Goal: Task Accomplishment & Management: Manage account settings

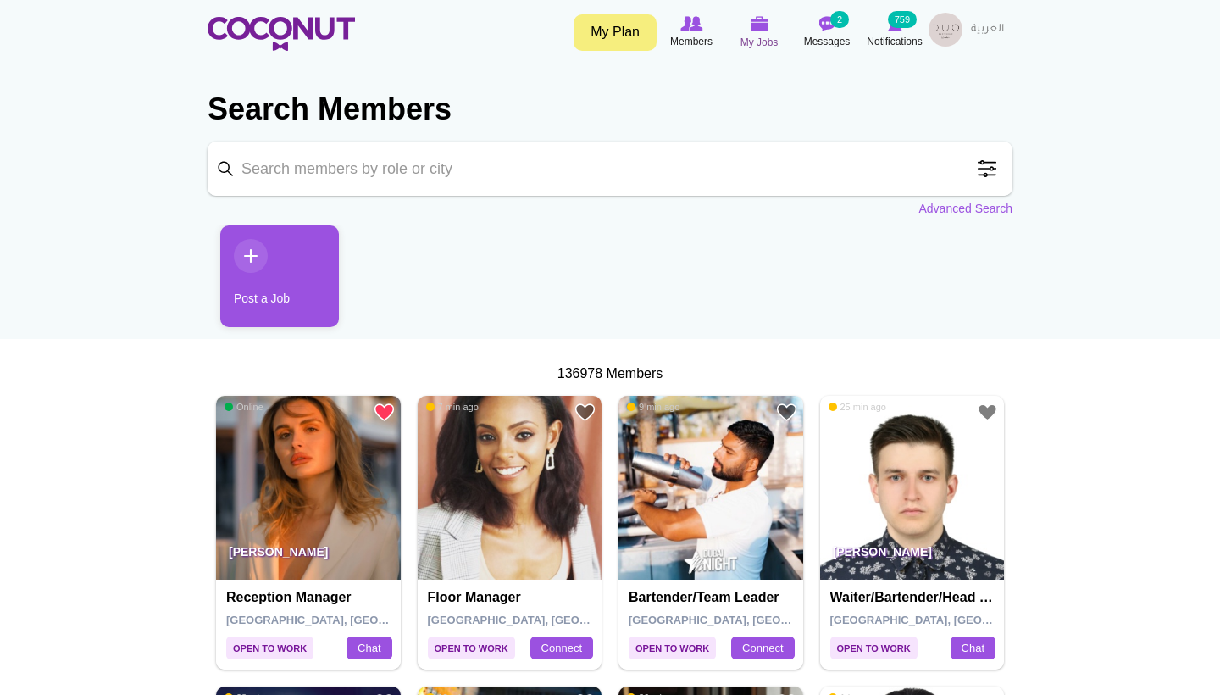
click at [758, 36] on span "My Jobs" at bounding box center [760, 42] width 38 height 17
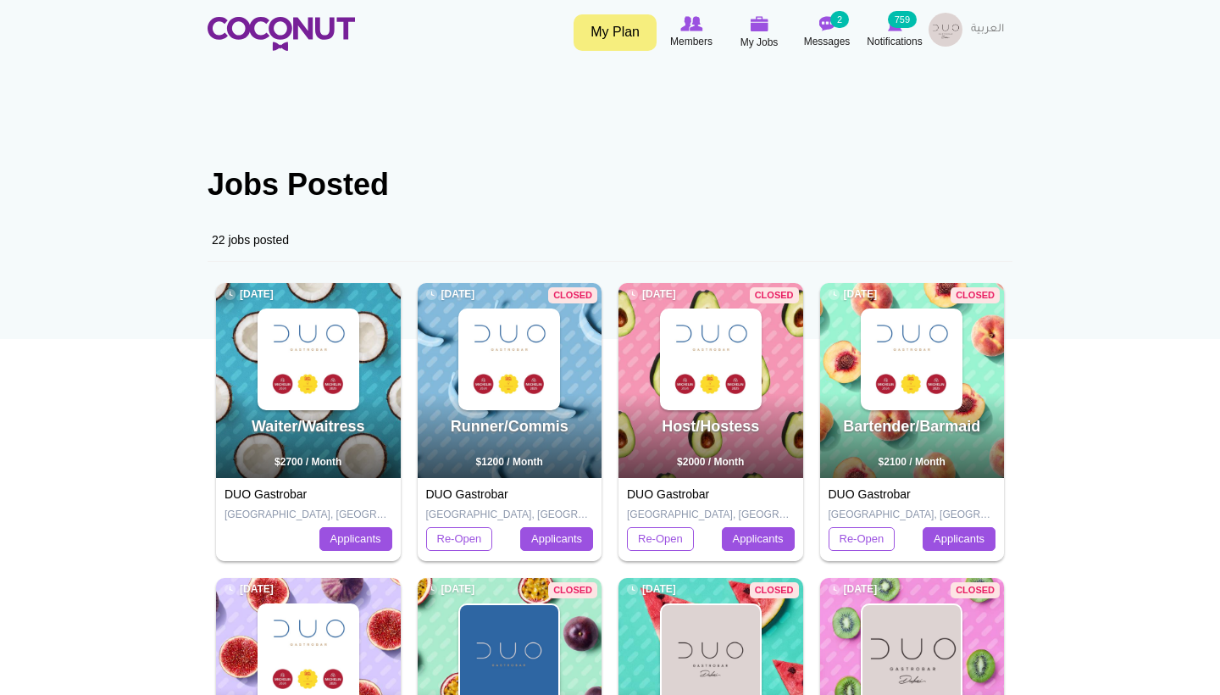
click at [281, 363] on img at bounding box center [308, 359] width 98 height 98
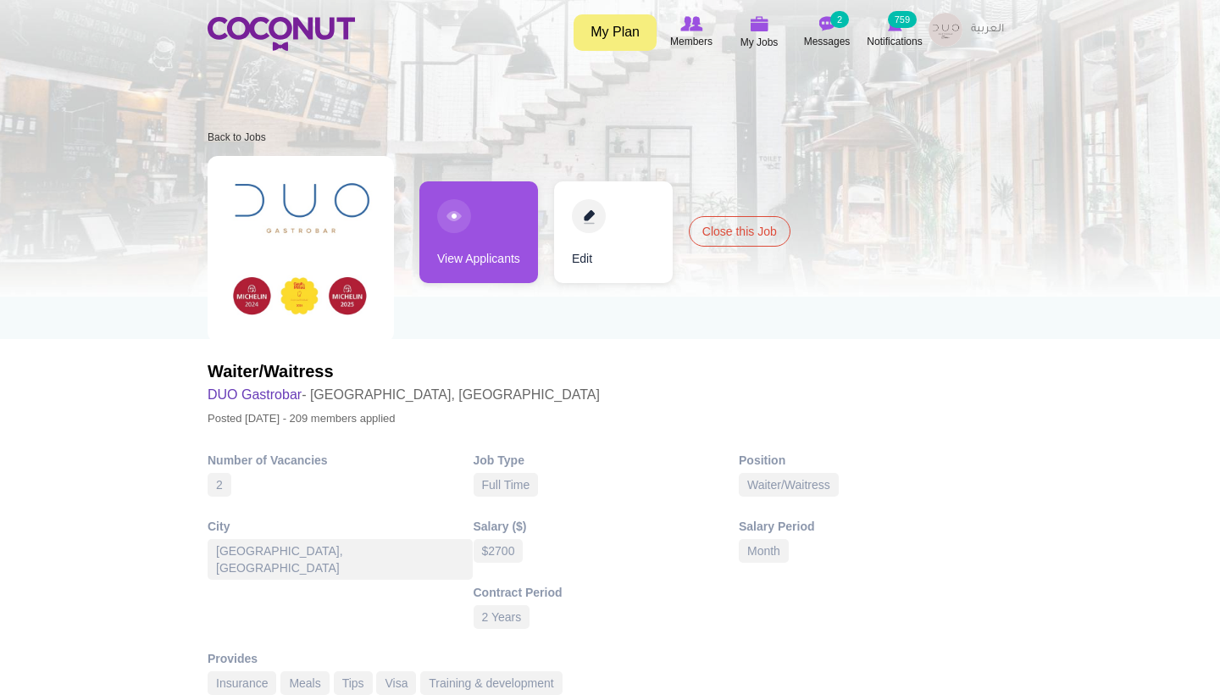
click at [482, 238] on link "View Applicants" at bounding box center [478, 232] width 119 height 102
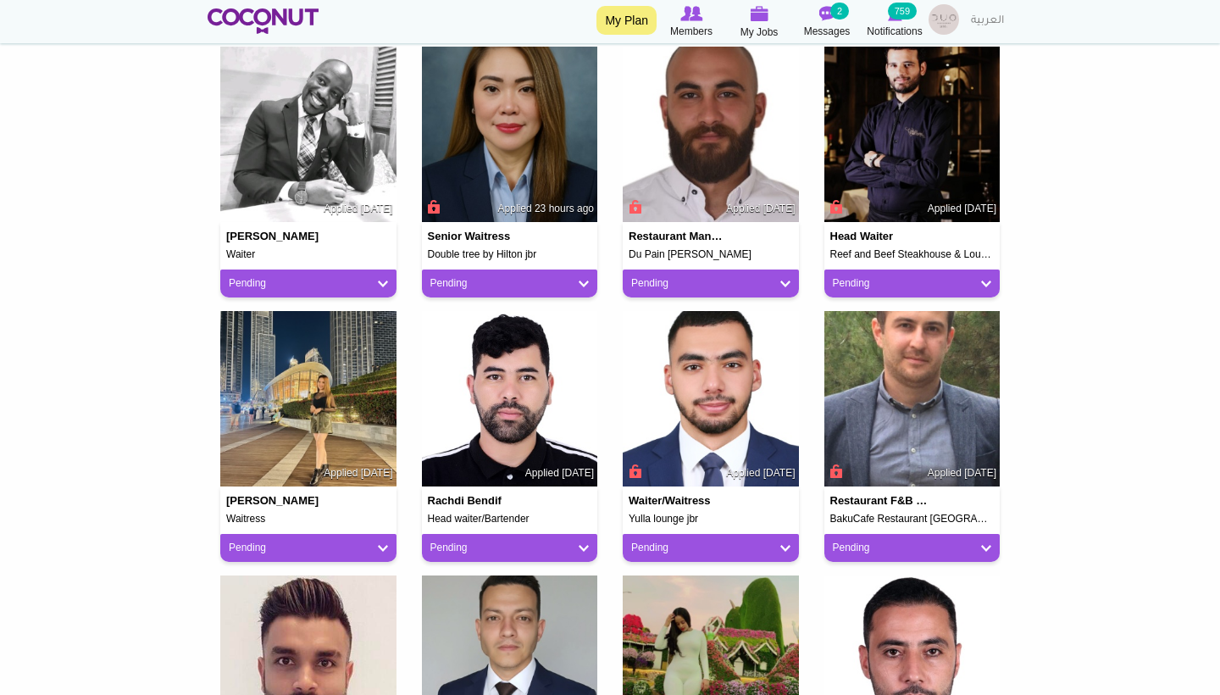
scroll to position [447, 0]
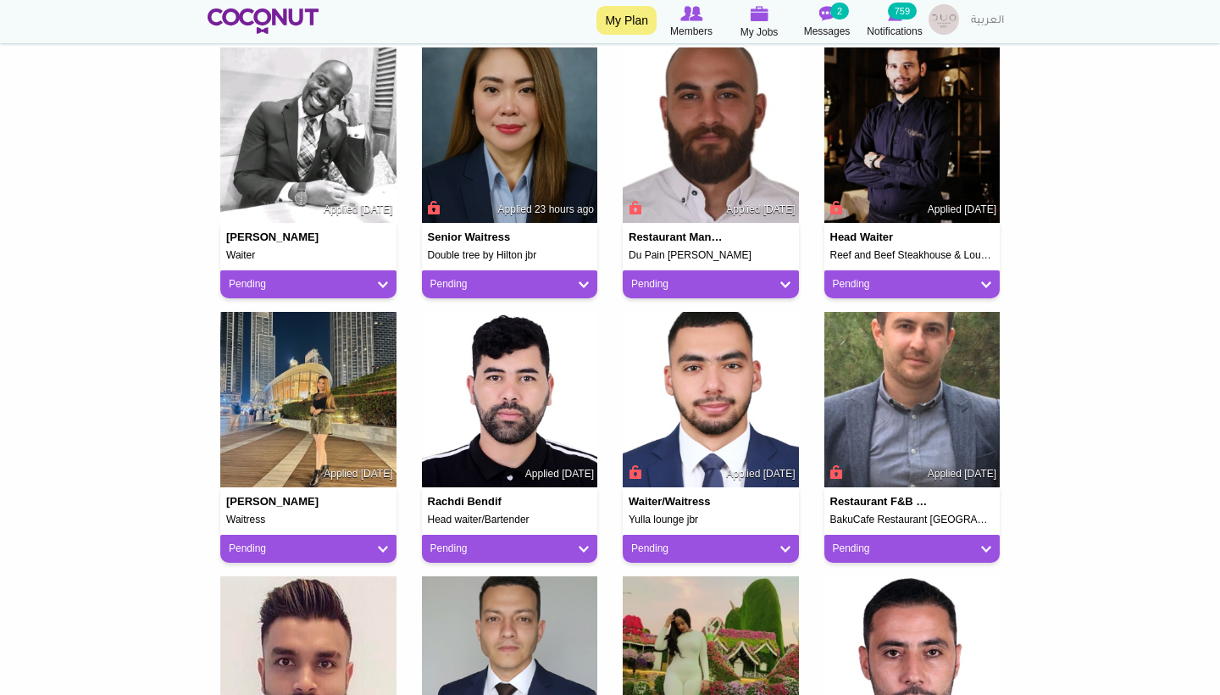
click at [969, 542] on link "Pending" at bounding box center [912, 549] width 159 height 14
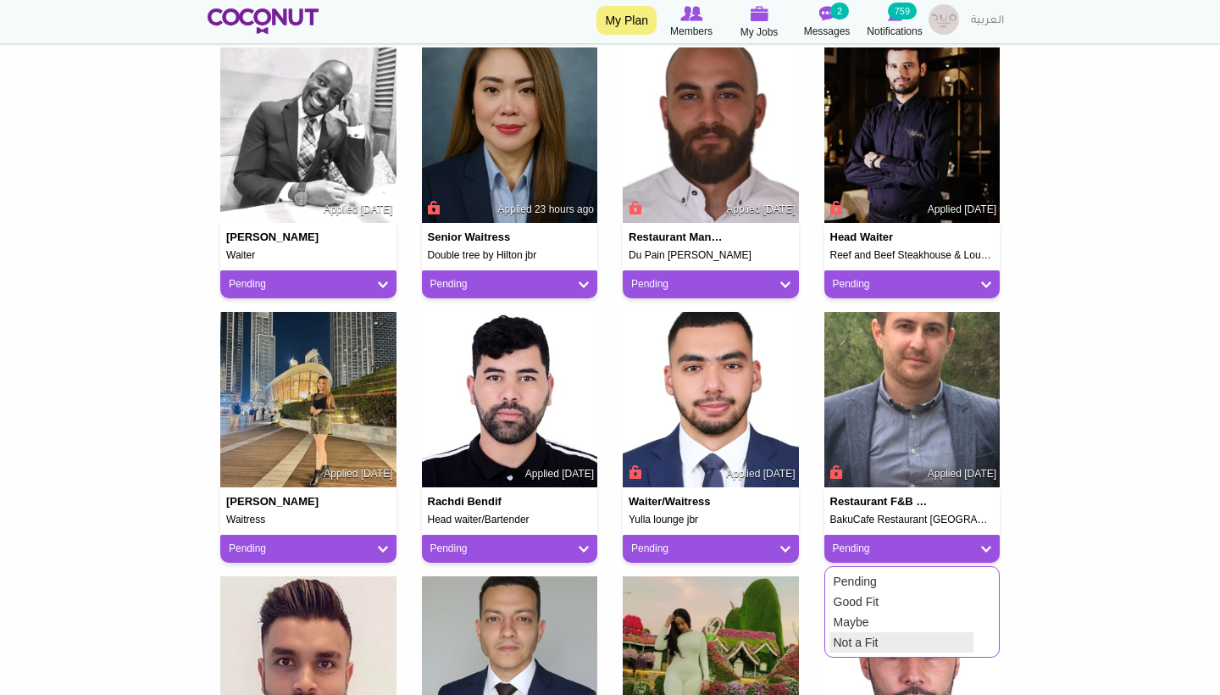
click at [881, 636] on link "Not a Fit" at bounding box center [902, 642] width 144 height 20
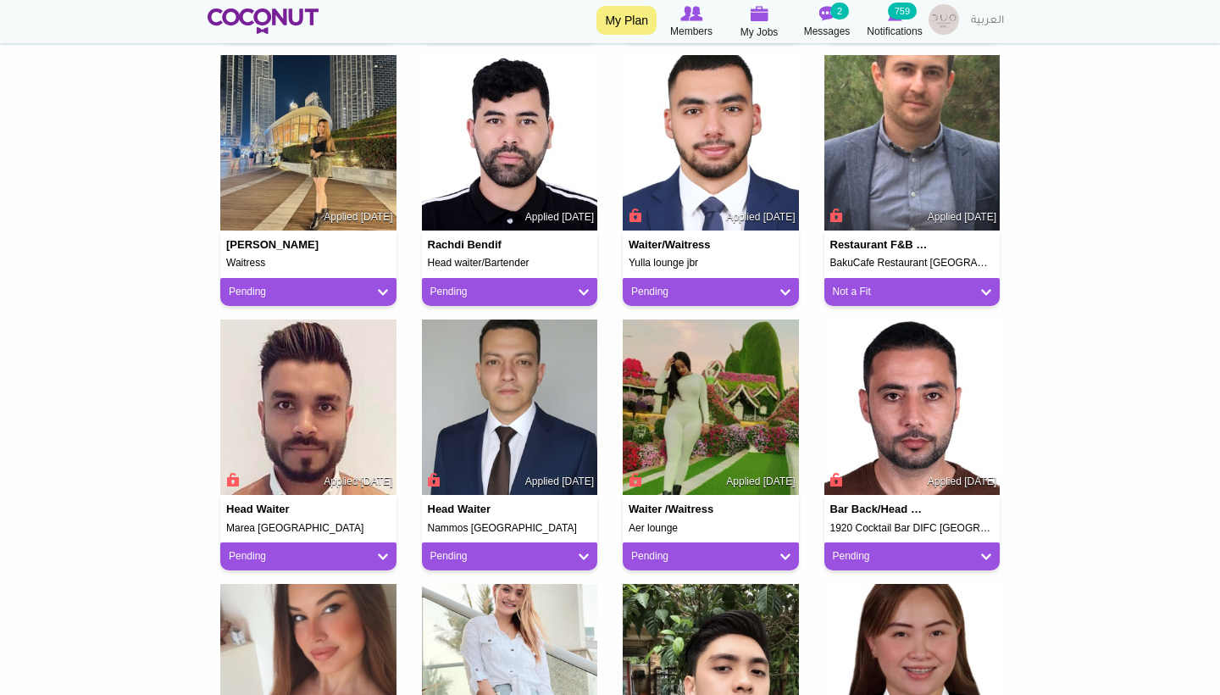
scroll to position [707, 0]
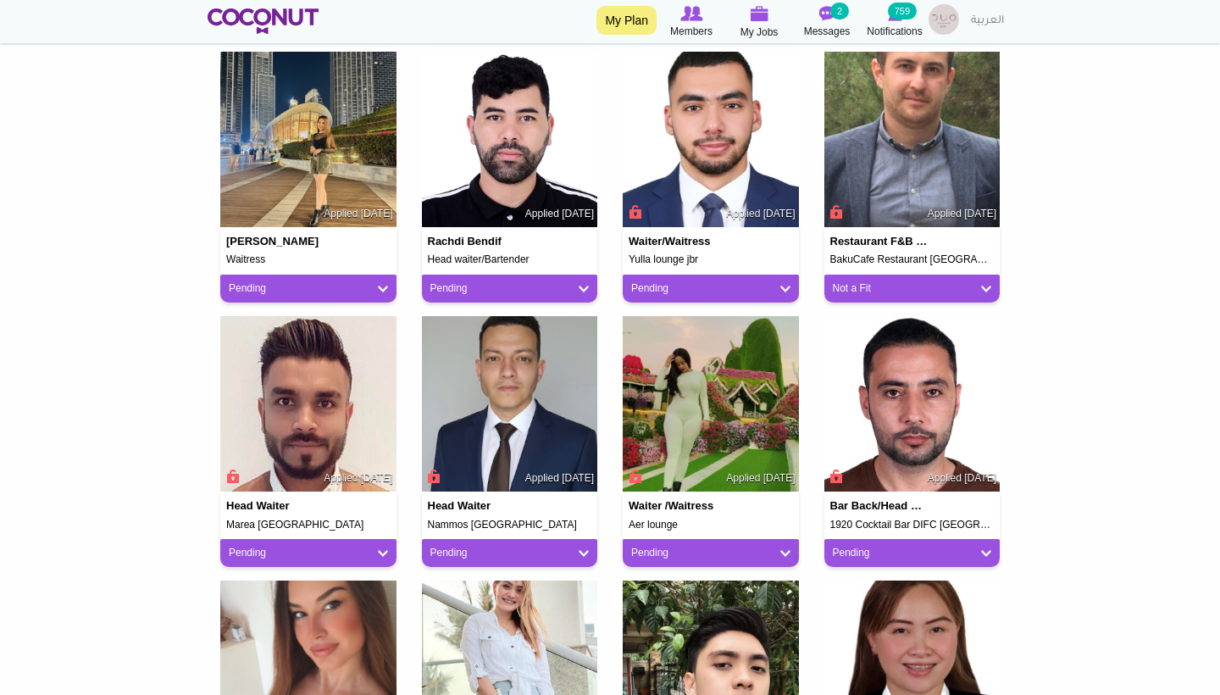
click at [656, 547] on link "Pending" at bounding box center [710, 553] width 159 height 14
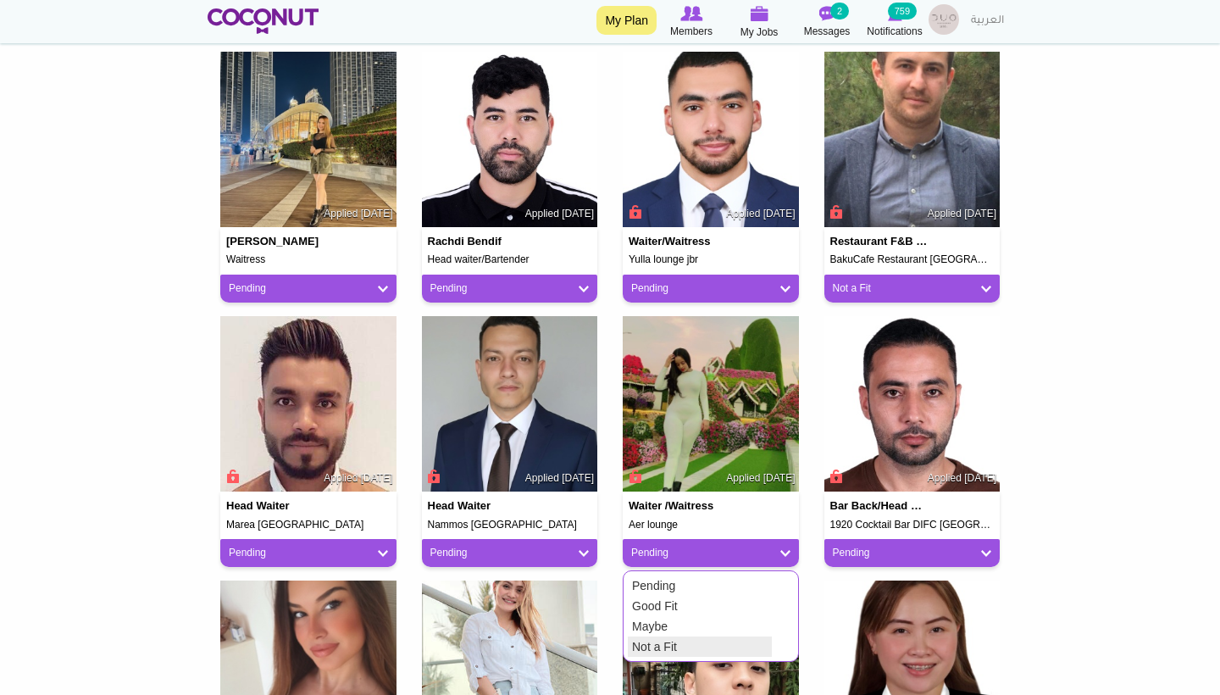
click at [653, 636] on link "Not a Fit" at bounding box center [700, 646] width 144 height 20
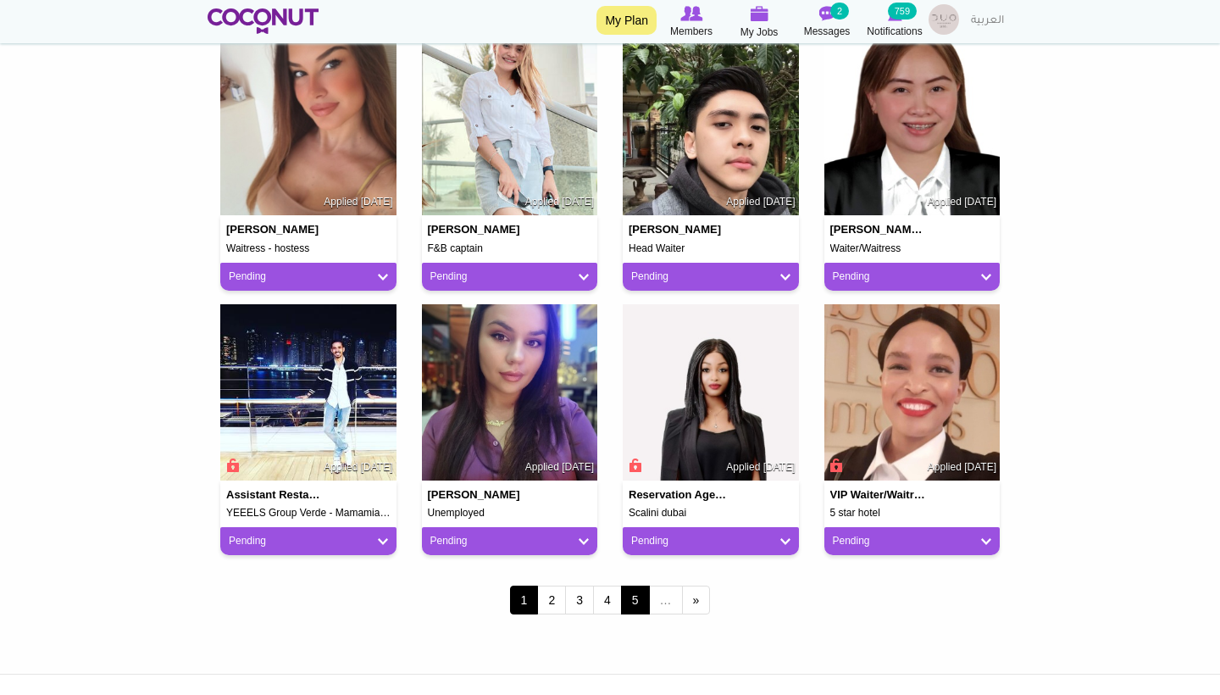
scroll to position [1250, 0]
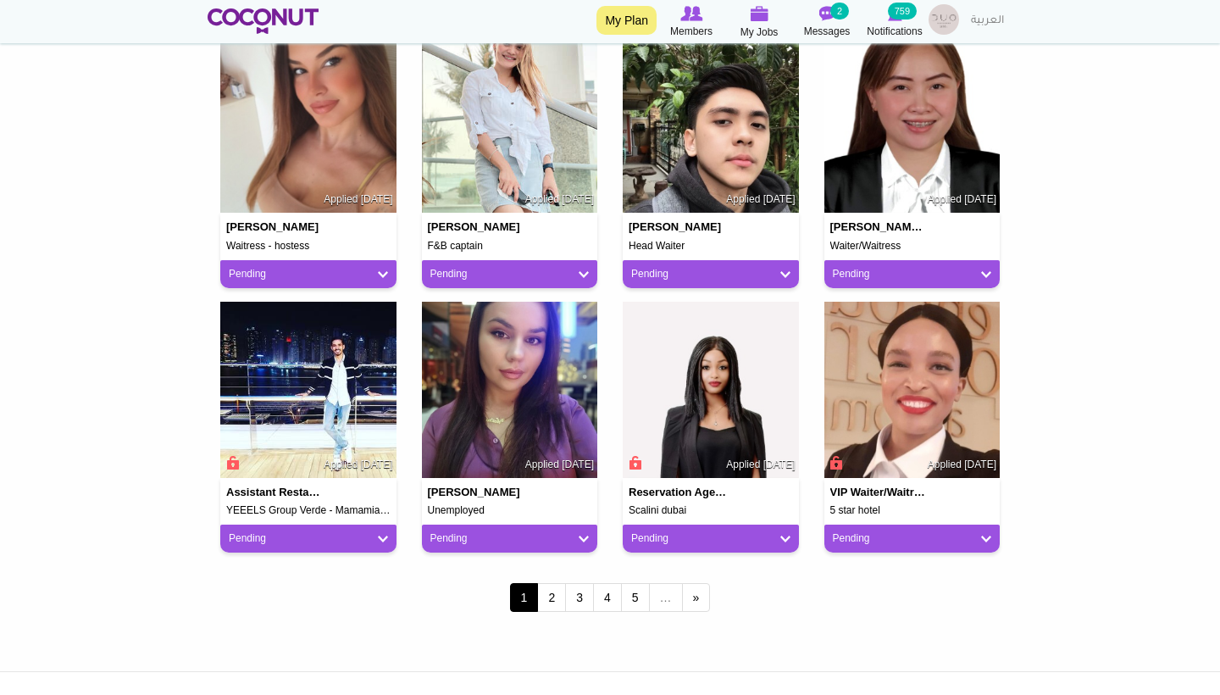
click at [709, 536] on link "Pending" at bounding box center [710, 538] width 159 height 14
click at [647, 634] on link "Not a Fit" at bounding box center [700, 632] width 144 height 20
click at [874, 538] on link "Pending" at bounding box center [912, 538] width 159 height 14
click at [848, 625] on link "Not a Fit" at bounding box center [902, 632] width 144 height 20
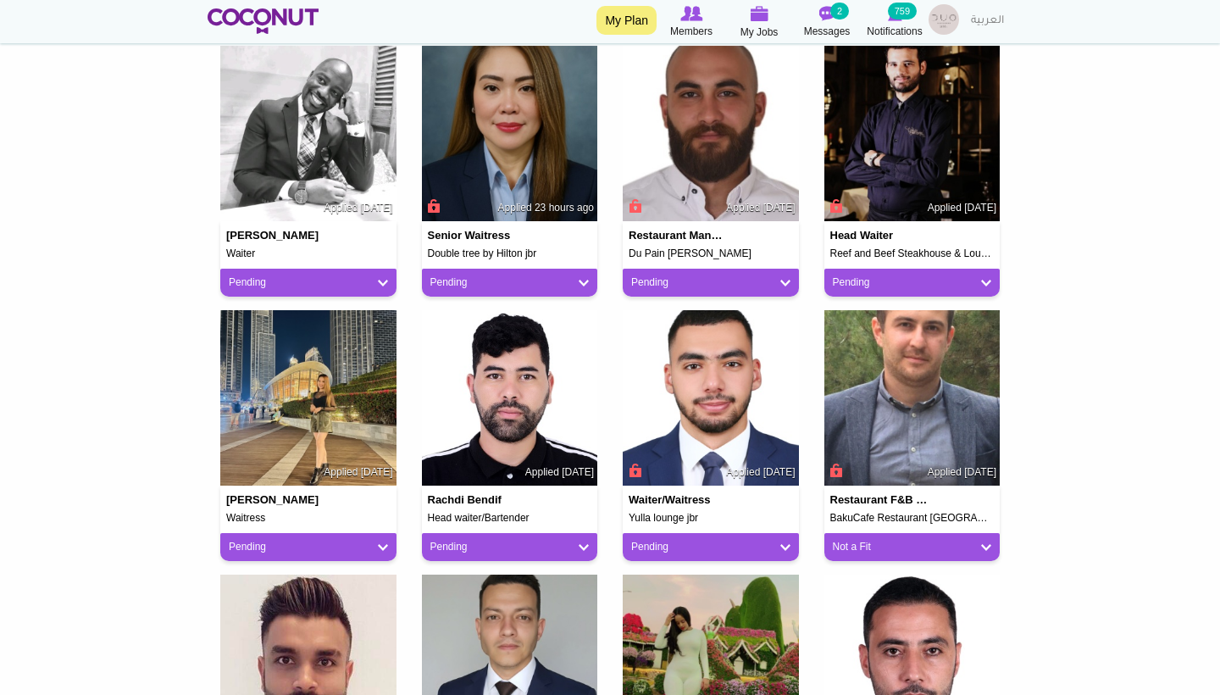
scroll to position [456, 0]
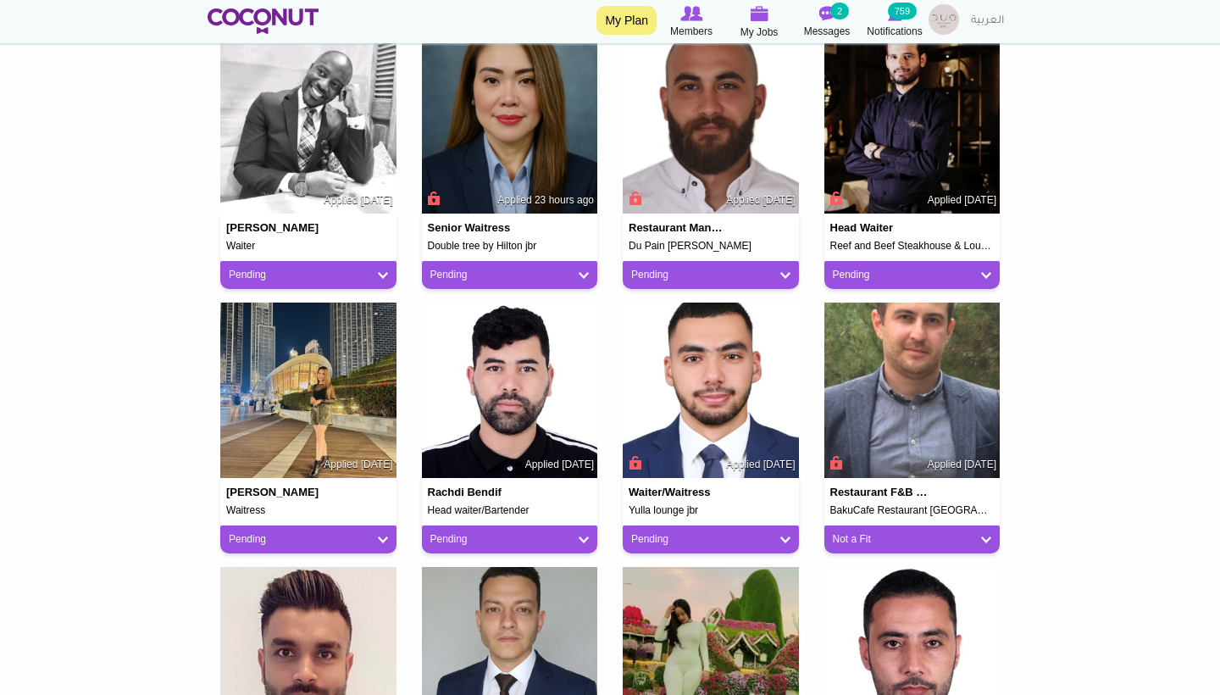
click at [892, 268] on link "Pending" at bounding box center [912, 275] width 159 height 14
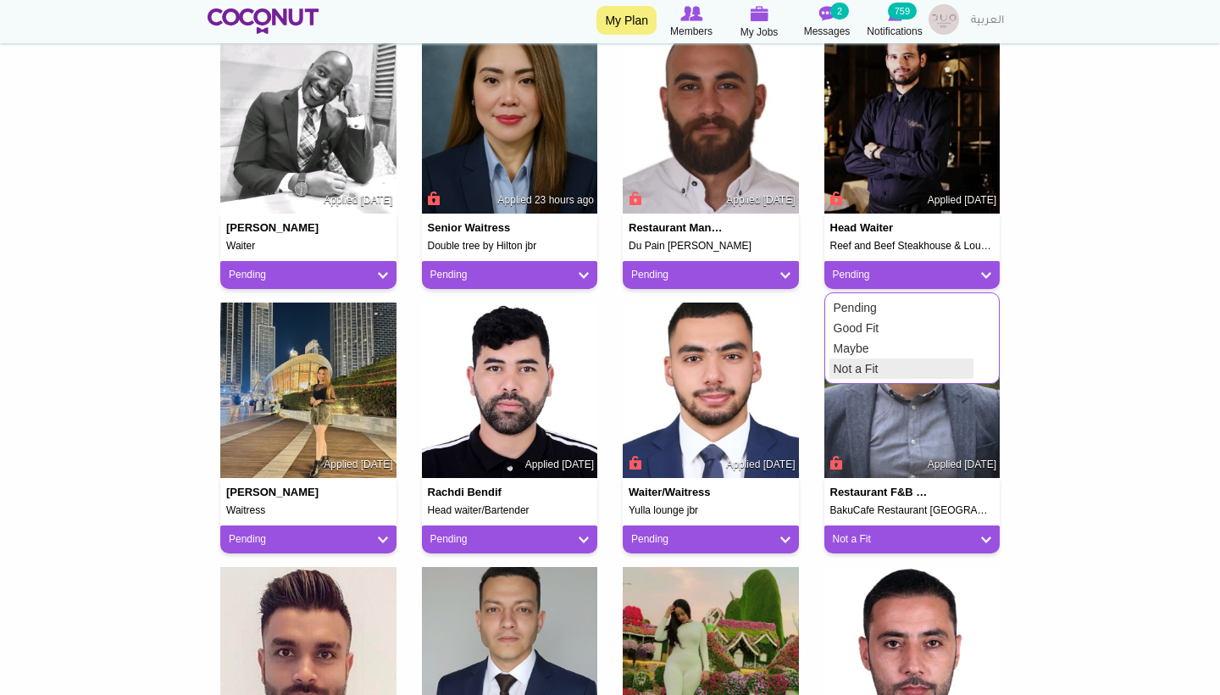
click at [849, 367] on link "Not a Fit" at bounding box center [902, 368] width 144 height 20
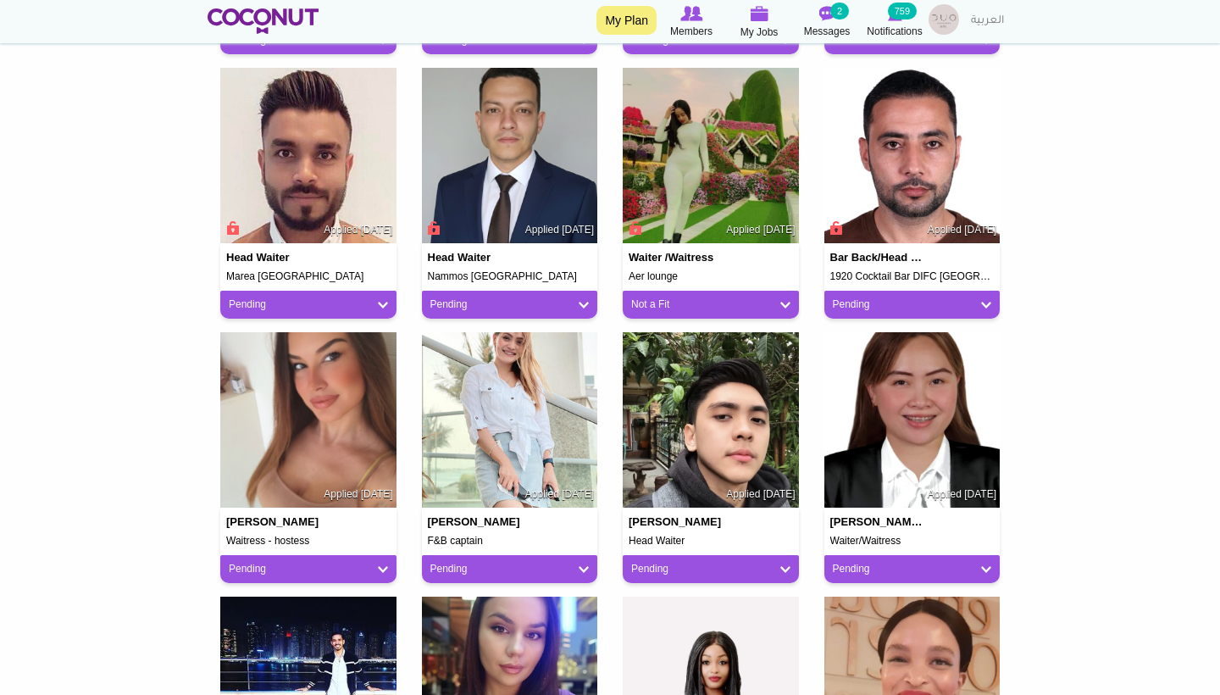
scroll to position [952, 0]
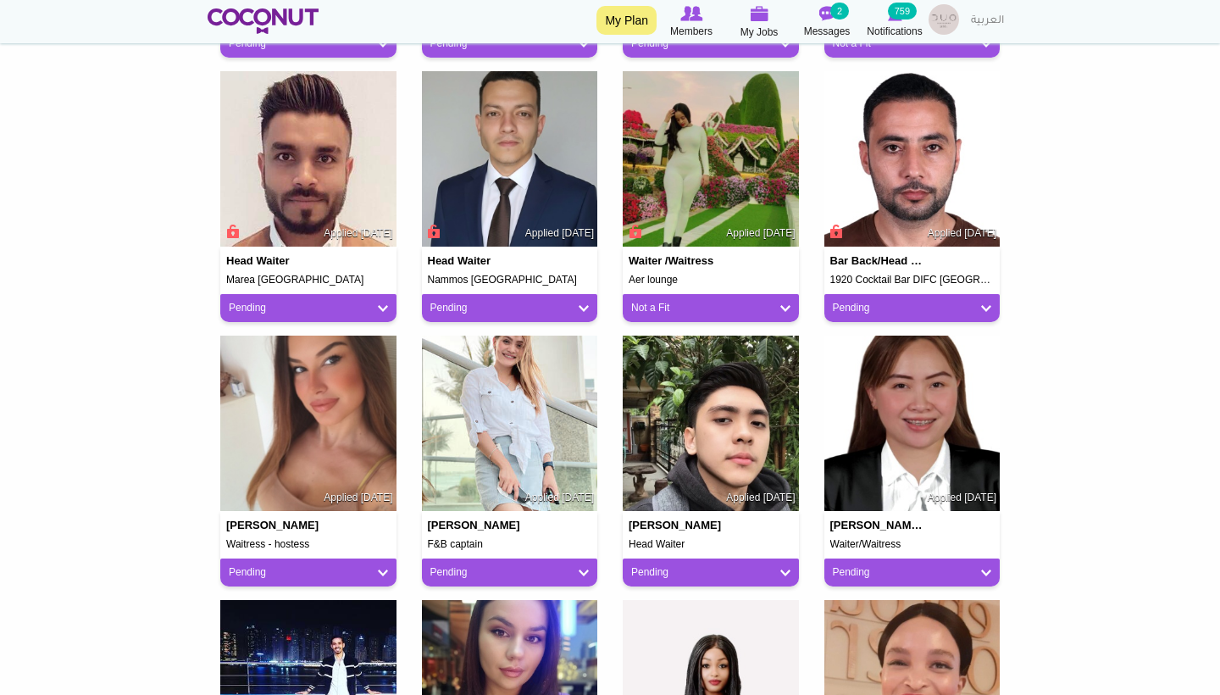
click at [869, 571] on link "Pending" at bounding box center [912, 572] width 159 height 14
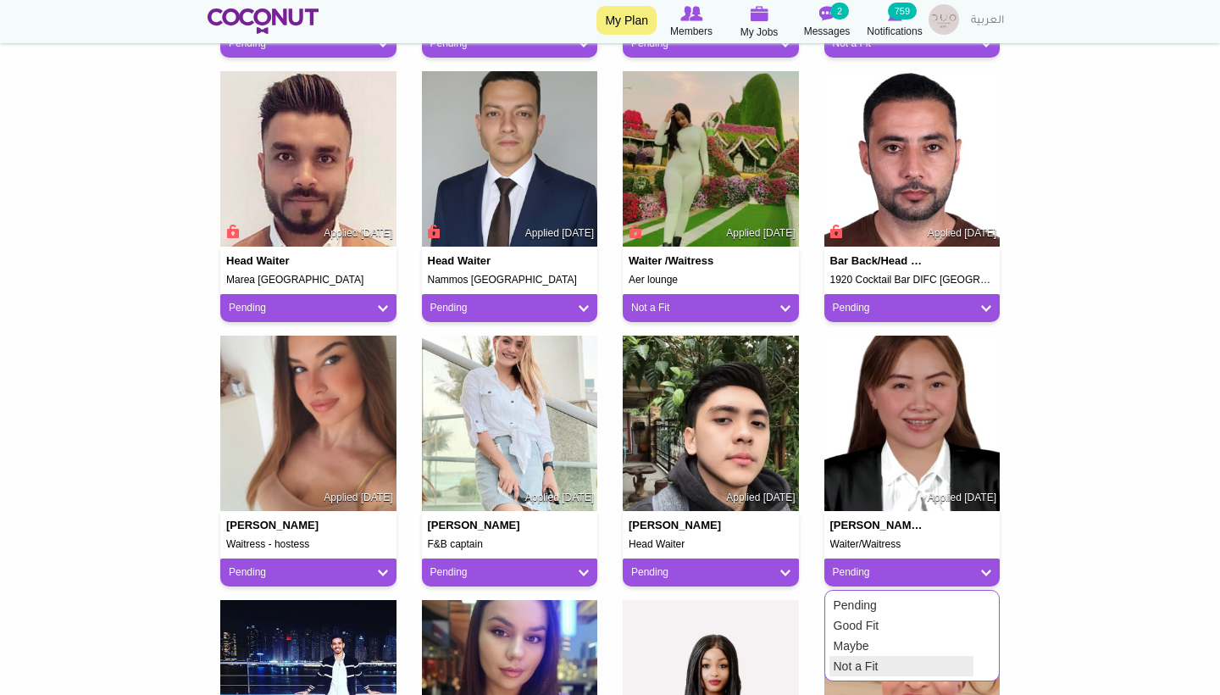
click at [851, 662] on link "Not a Fit" at bounding box center [902, 666] width 144 height 20
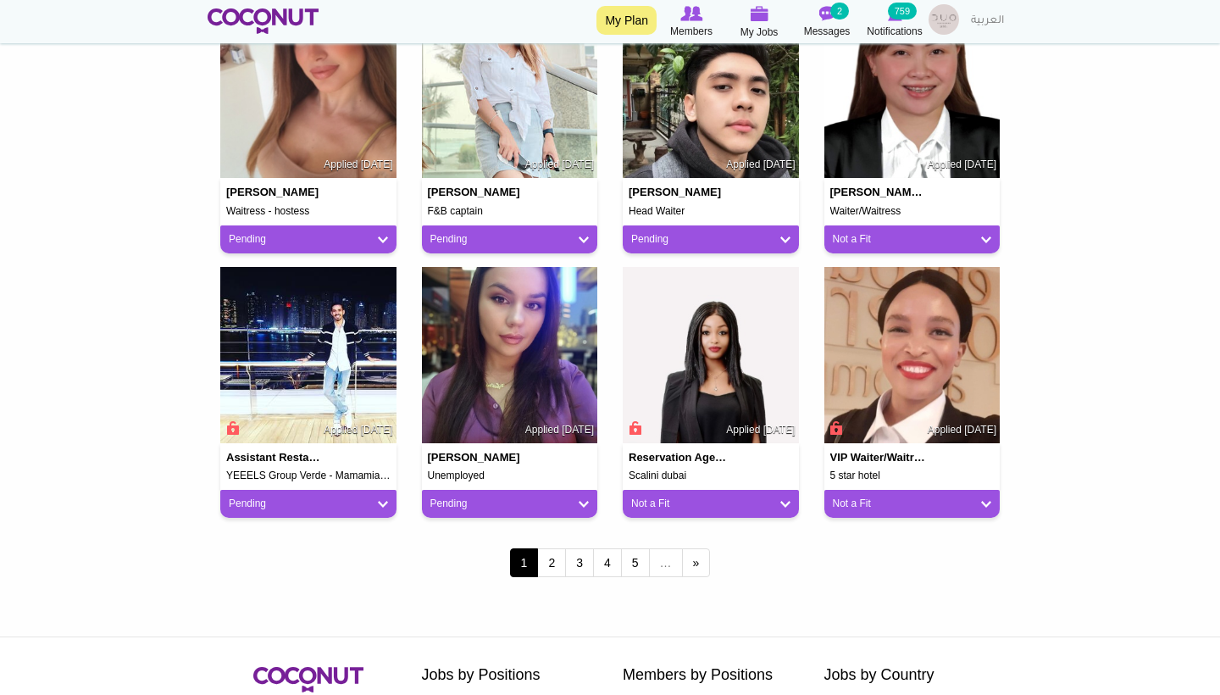
scroll to position [1289, 0]
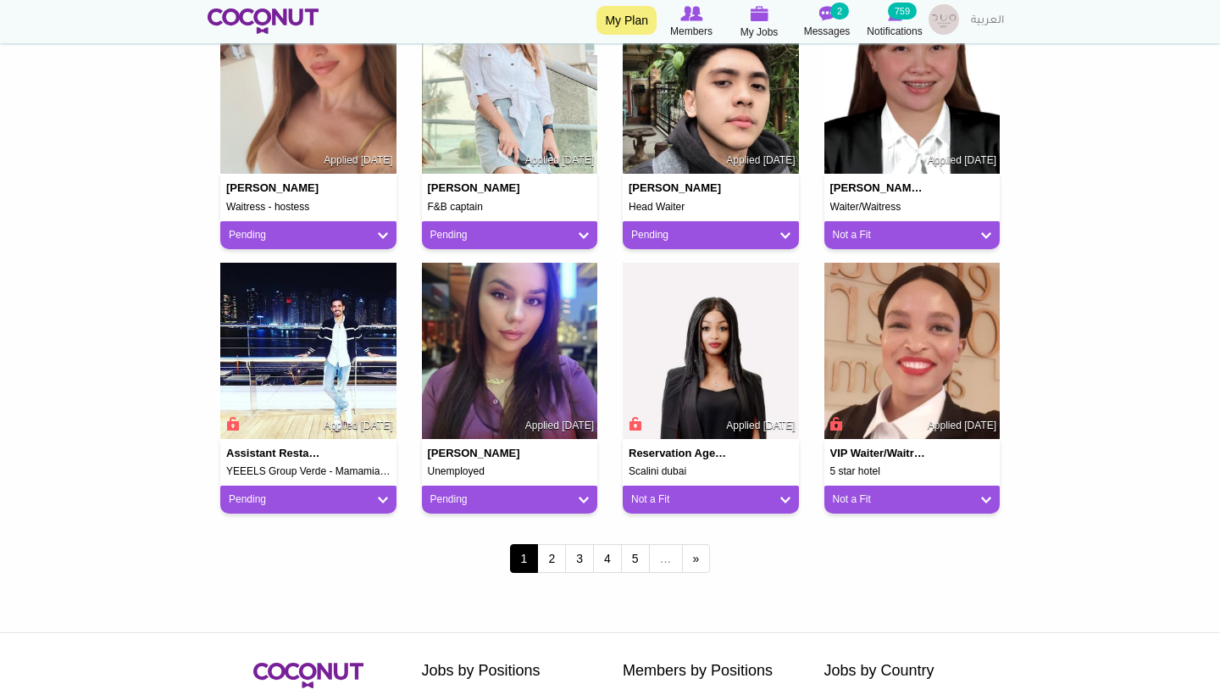
click at [325, 500] on link "Pending" at bounding box center [308, 499] width 159 height 14
click at [290, 584] on link "Not a Fit" at bounding box center [297, 593] width 144 height 20
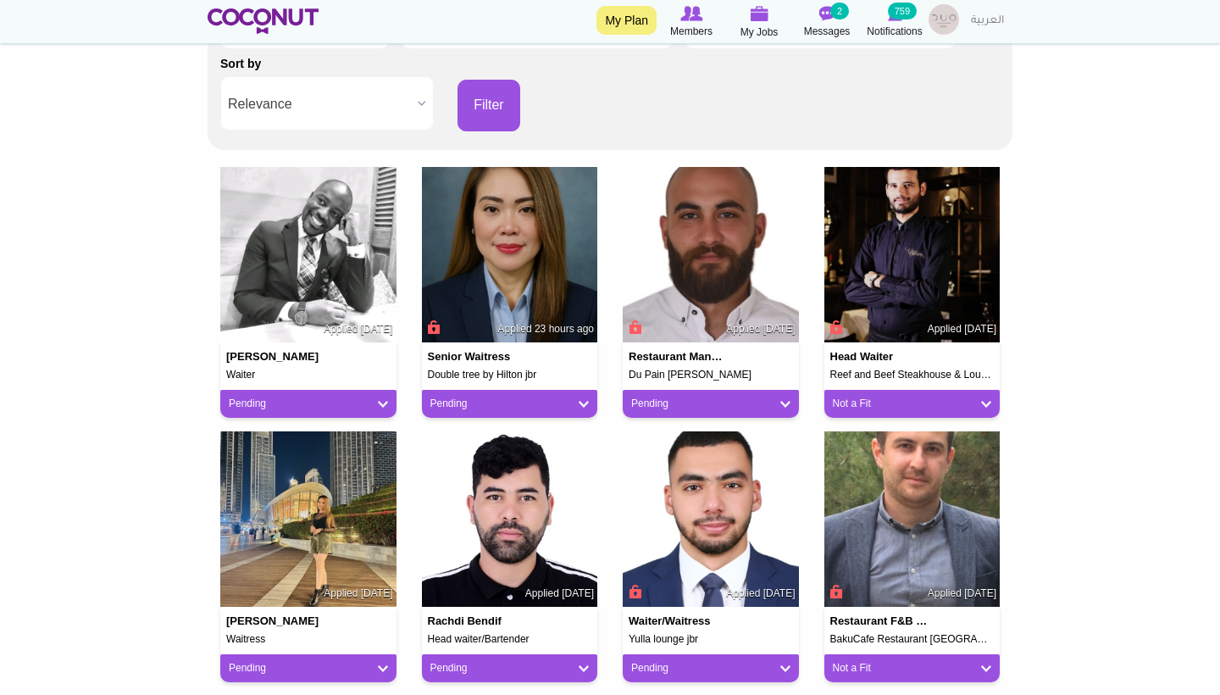
scroll to position [328, 0]
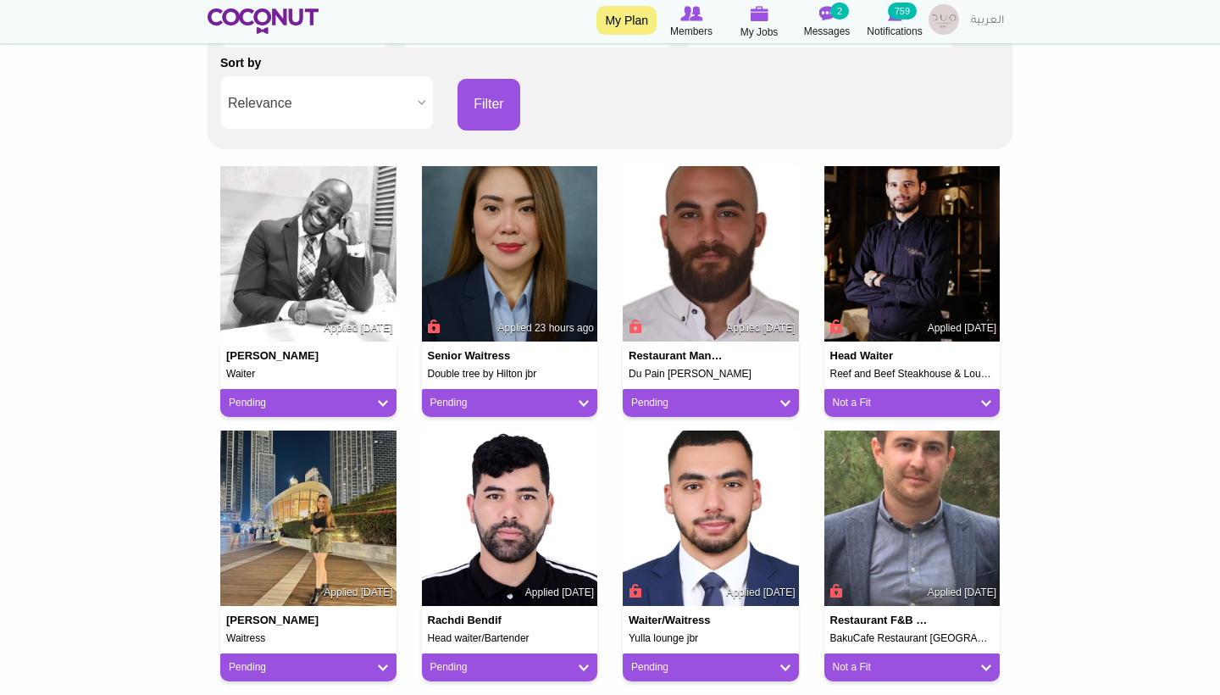
click at [342, 397] on link "Pending" at bounding box center [308, 403] width 159 height 14
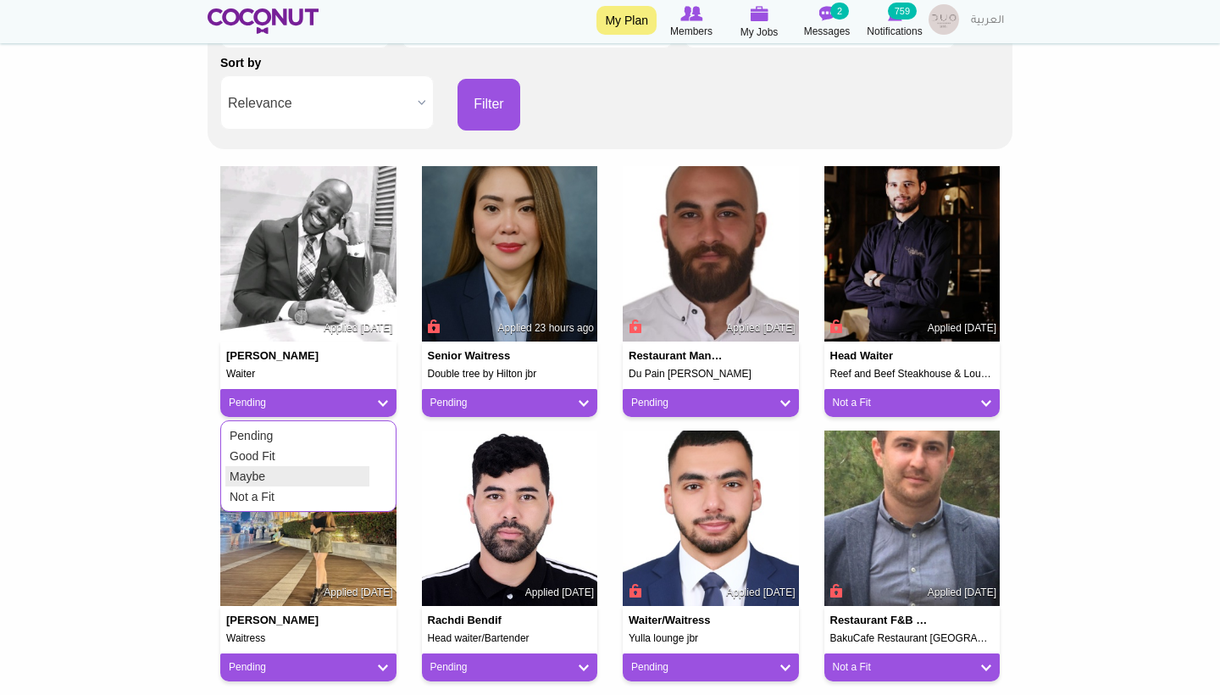
click at [305, 487] on link "Not a Fit" at bounding box center [297, 496] width 144 height 20
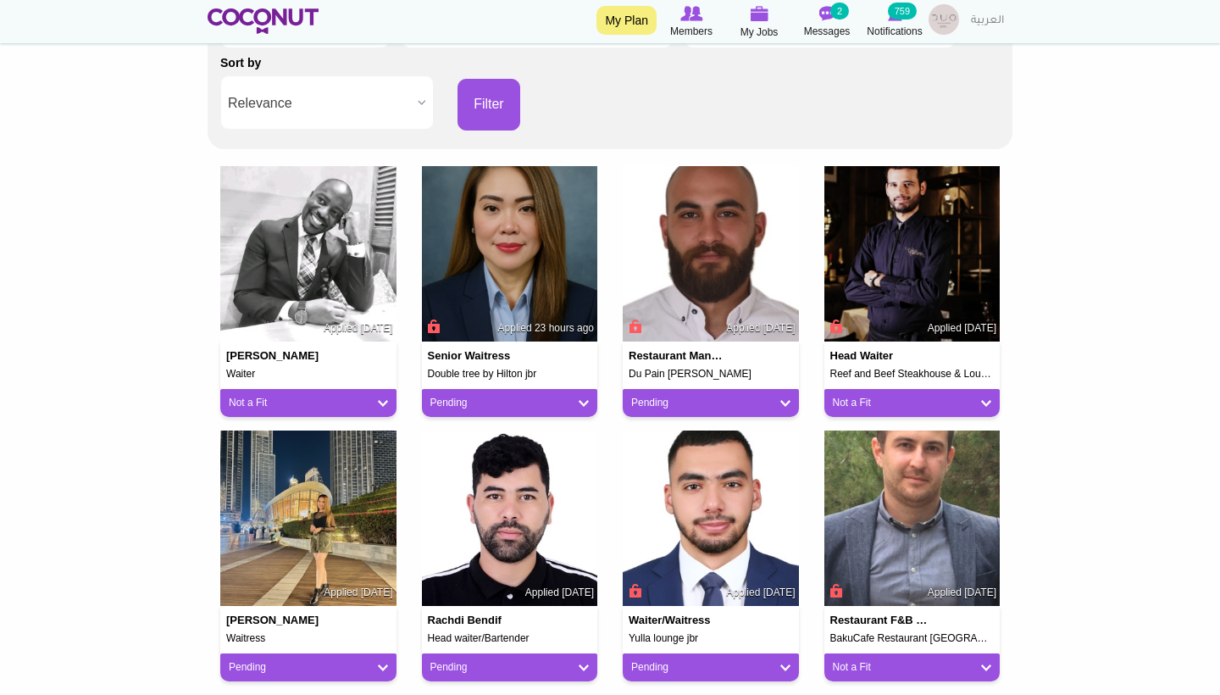
click at [511, 403] on link "Pending" at bounding box center [510, 403] width 159 height 14
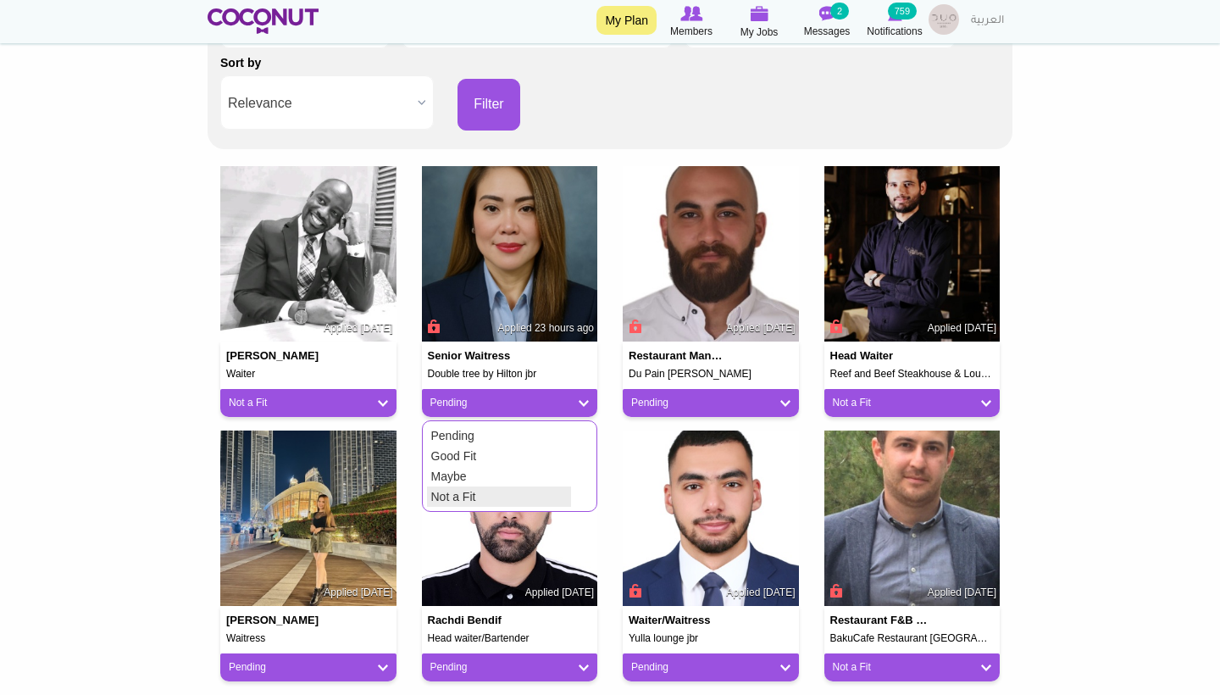
click at [472, 491] on link "Not a Fit" at bounding box center [499, 496] width 144 height 20
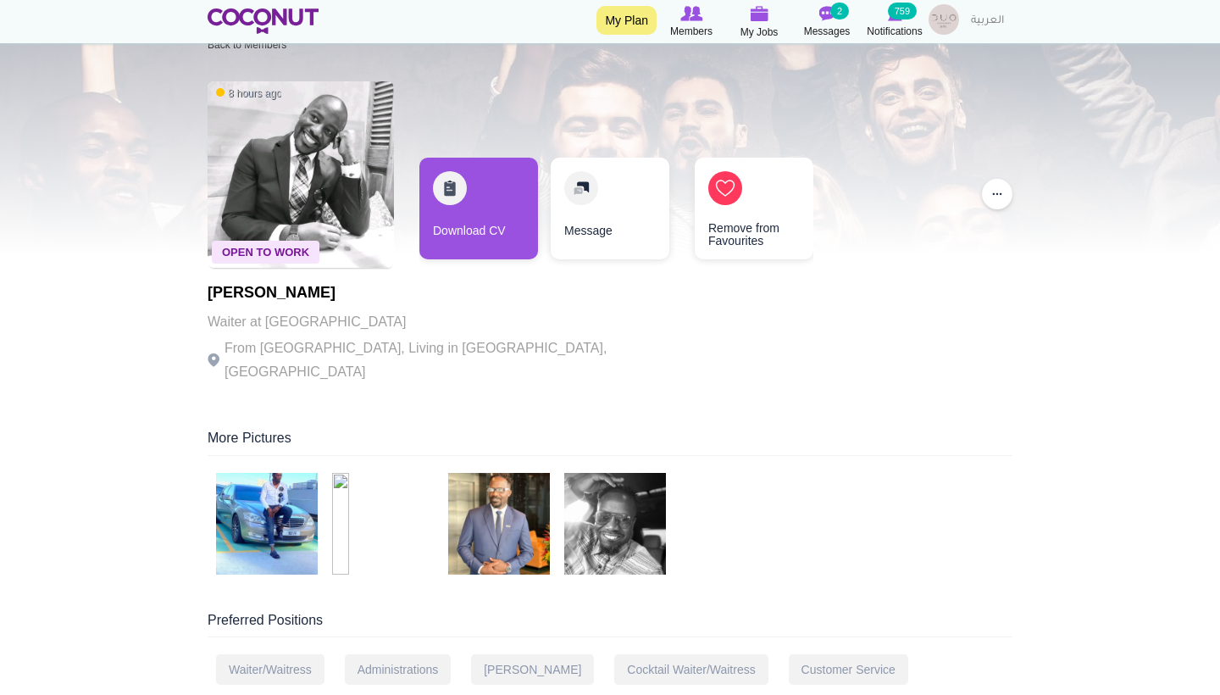
scroll to position [40, 0]
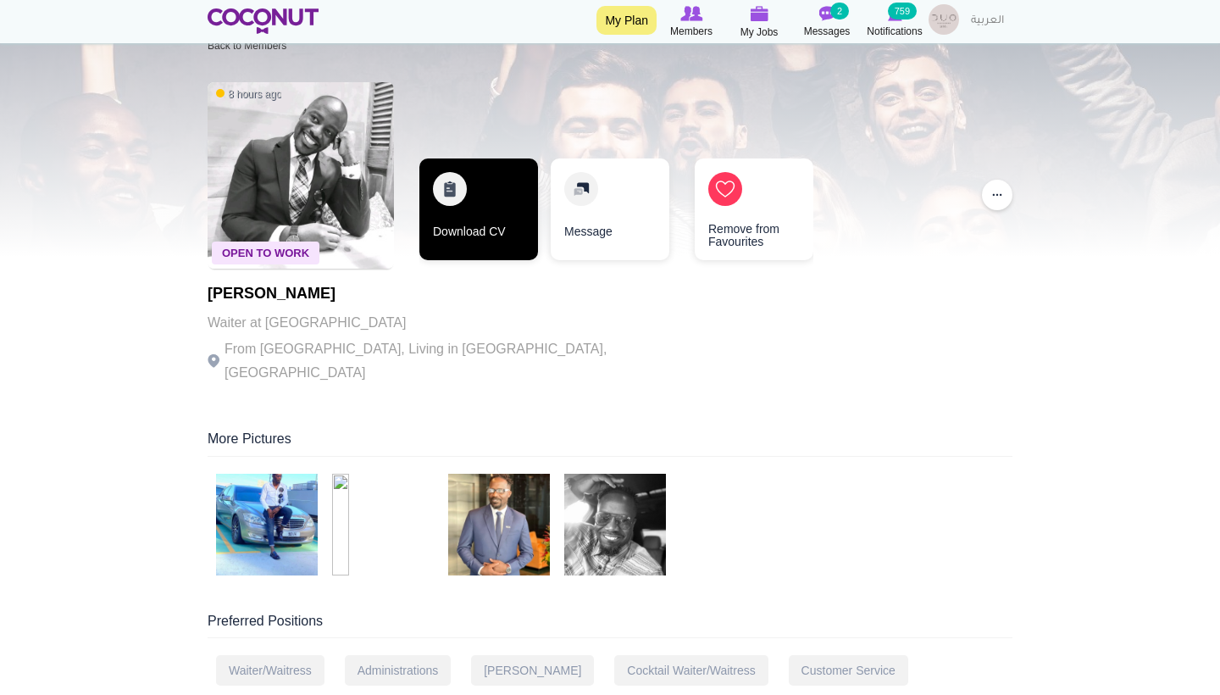
click at [498, 190] on link "Download CV" at bounding box center [478, 209] width 119 height 102
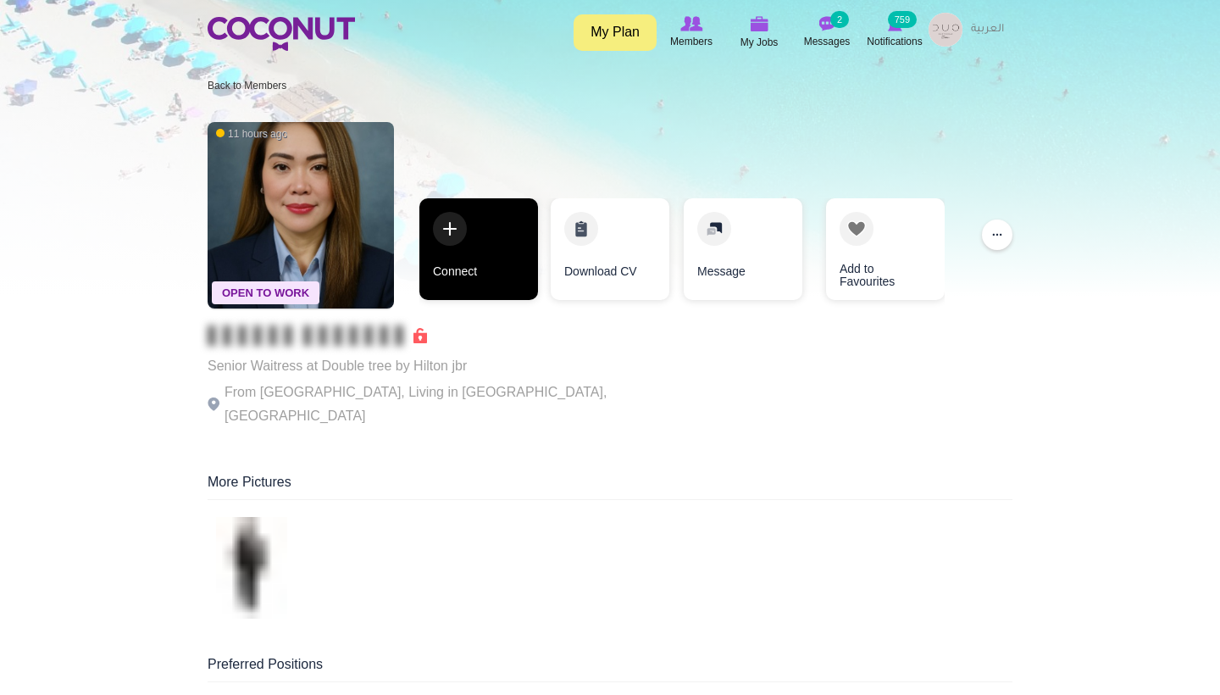
click at [487, 265] on link "Connect" at bounding box center [478, 249] width 119 height 102
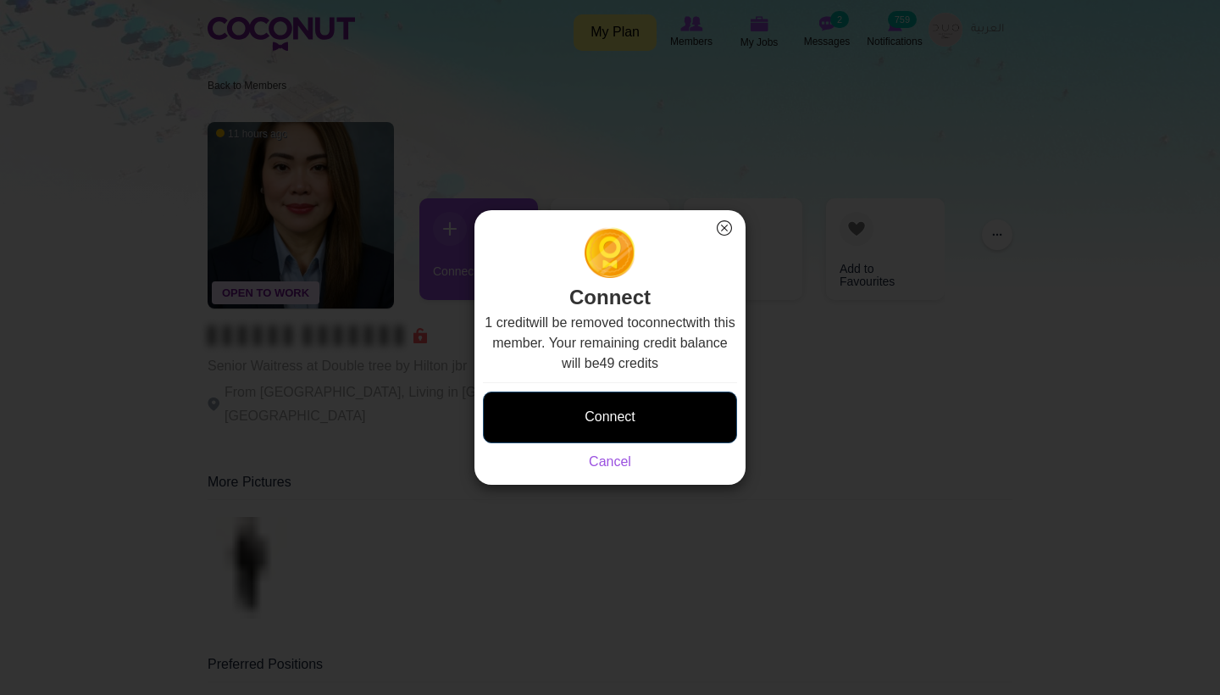
click at [547, 414] on button "Connect" at bounding box center [610, 418] width 254 height 52
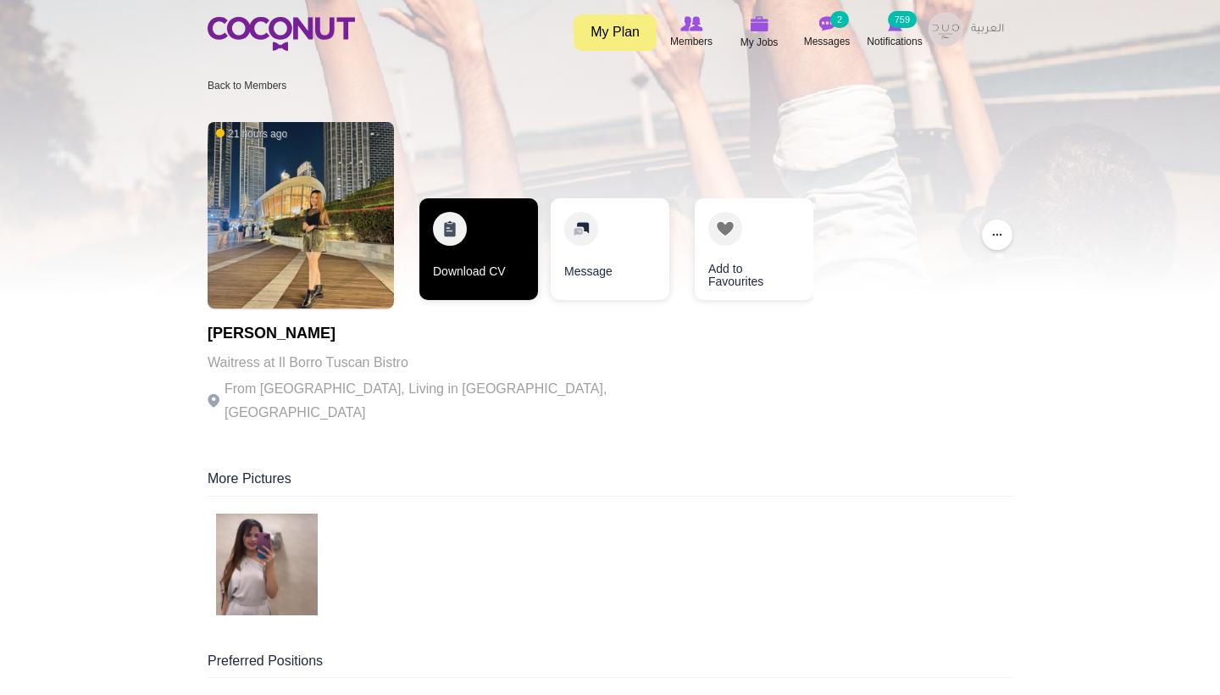
click at [488, 286] on link "Download CV" at bounding box center [478, 249] width 119 height 102
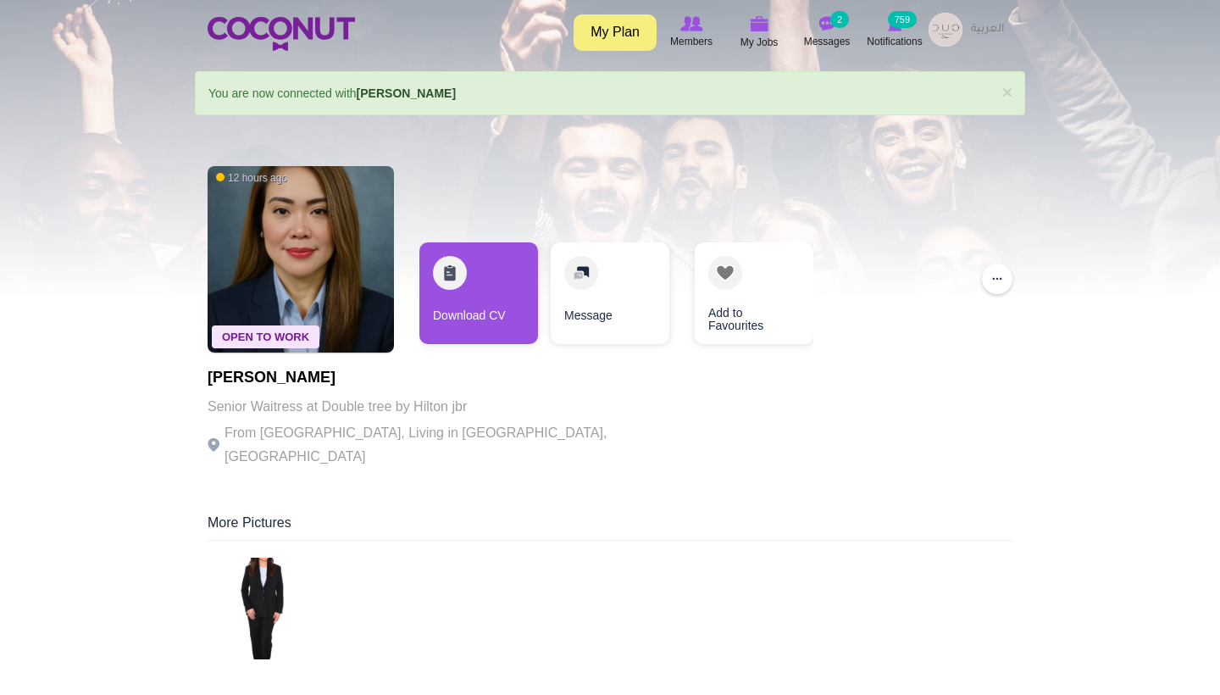
click at [253, 577] on img at bounding box center [267, 609] width 102 height 102
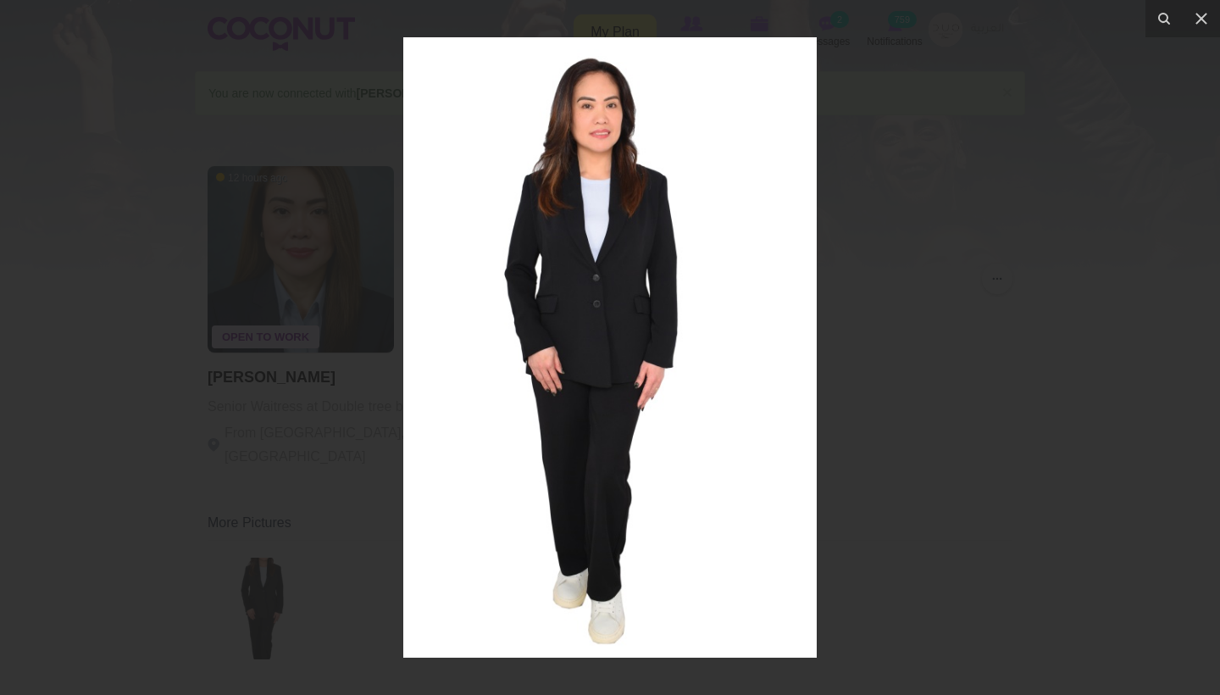
click at [1098, 175] on div at bounding box center [610, 347] width 1220 height 695
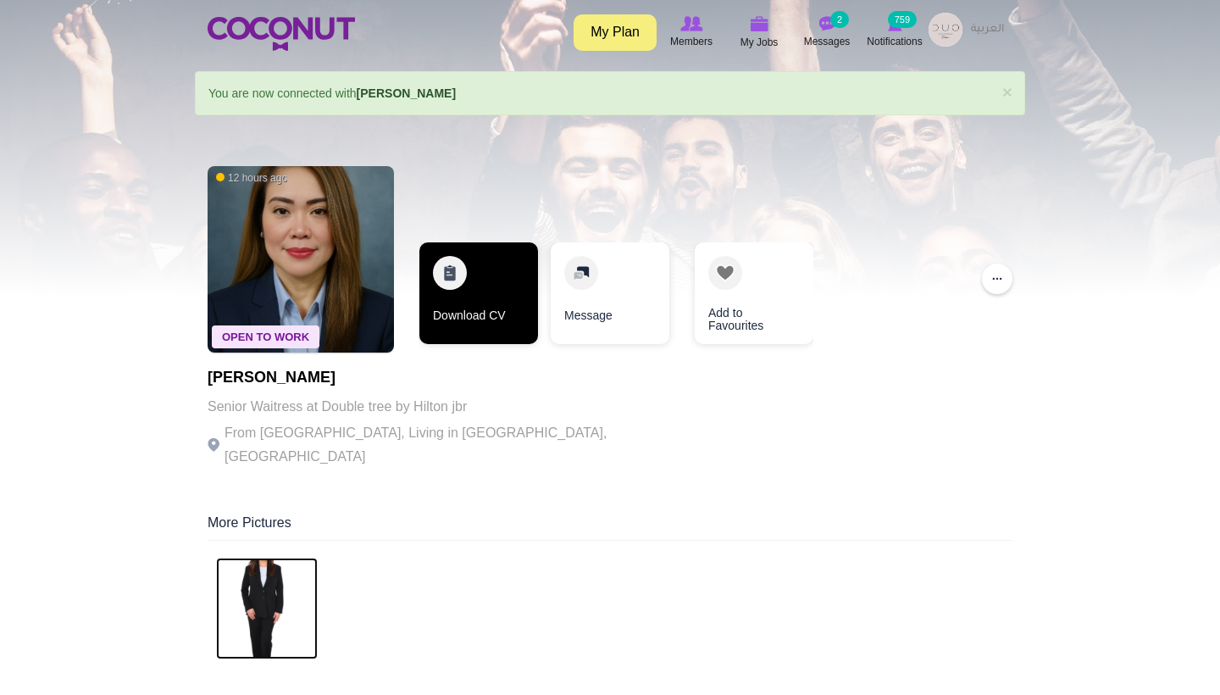
click at [486, 316] on link "Download CV" at bounding box center [478, 293] width 119 height 102
